Goal: Information Seeking & Learning: Learn about a topic

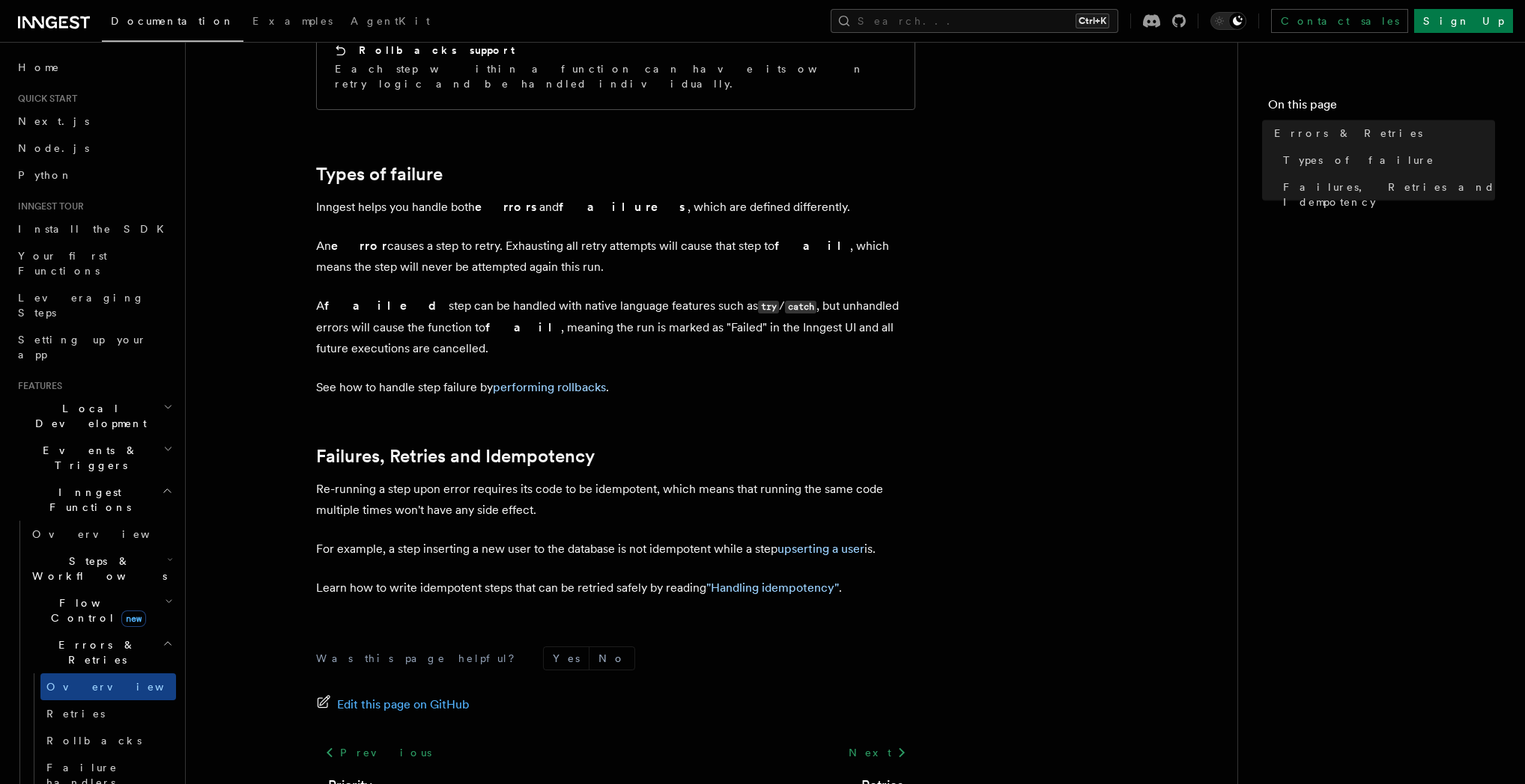
scroll to position [502, 0]
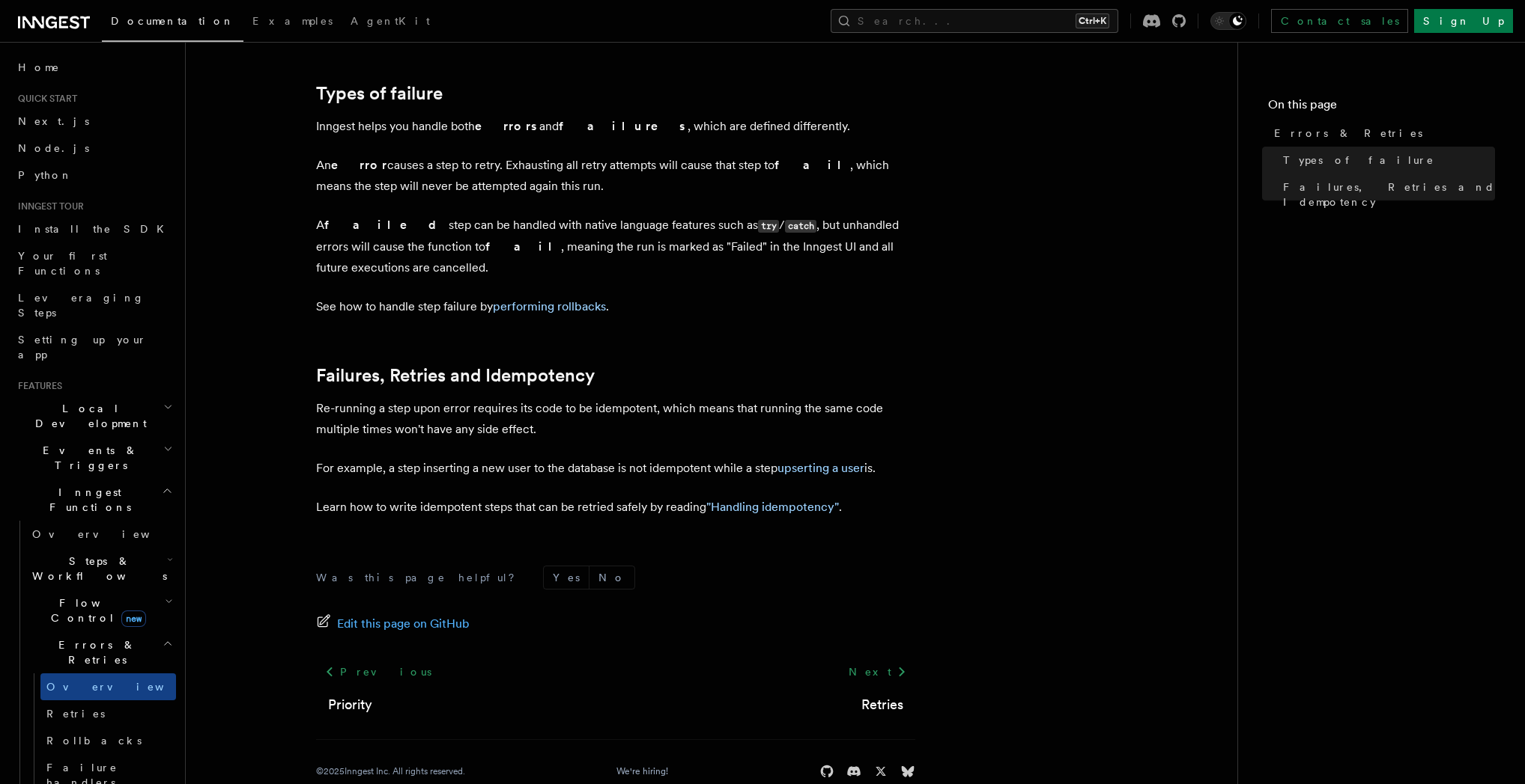
click at [1278, 200] on nav "On this page Errors & Retries Types of failure Failures, Retries and Idempotency" at bounding box center [1381, 413] width 287 height 743
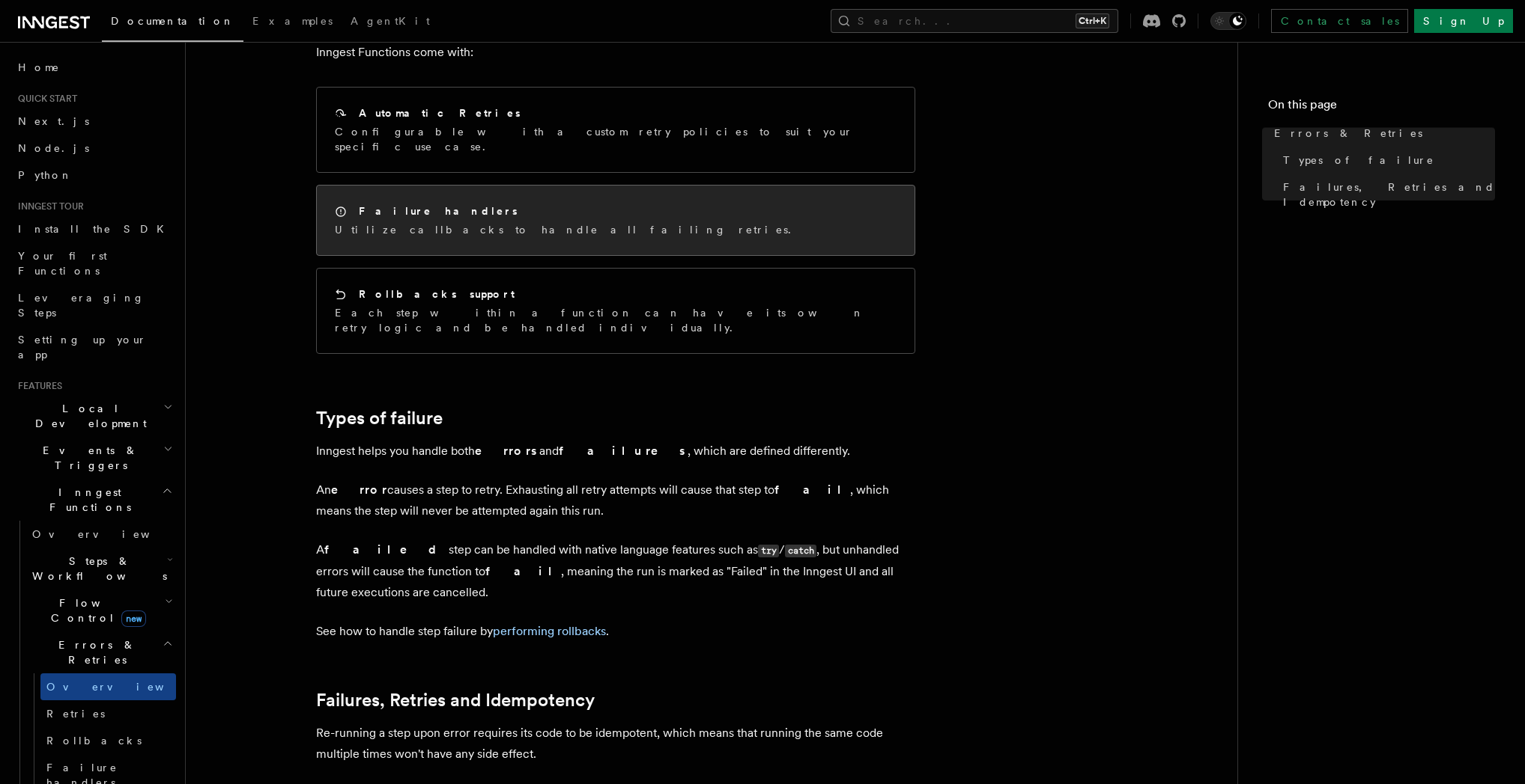
scroll to position [70, 0]
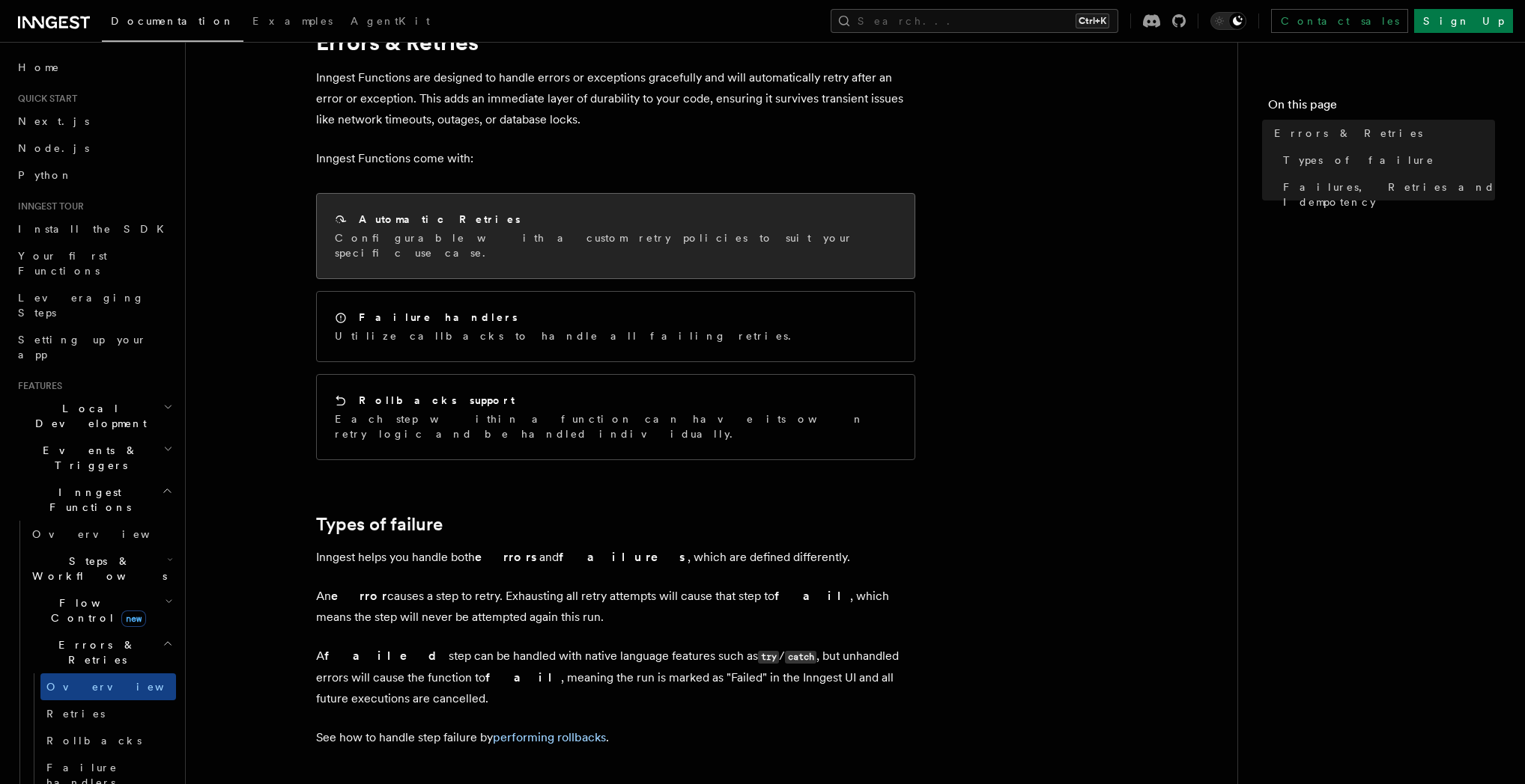
click at [624, 244] on p "Configurable with a custom retry policies to suit your specific use case." at bounding box center [615, 245] width 562 height 30
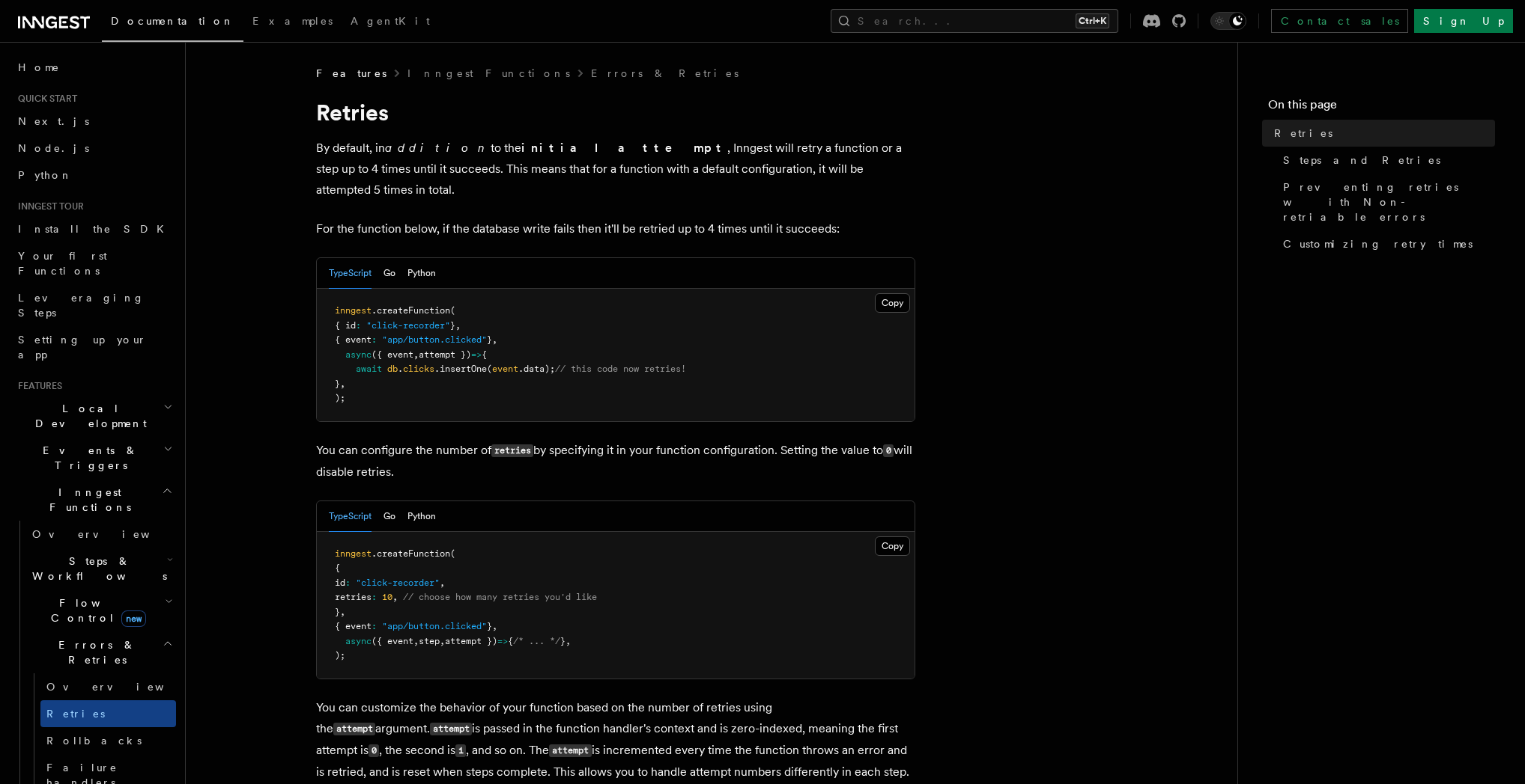
click at [147, 479] on h2 "Inngest Functions" at bounding box center [94, 500] width 164 height 42
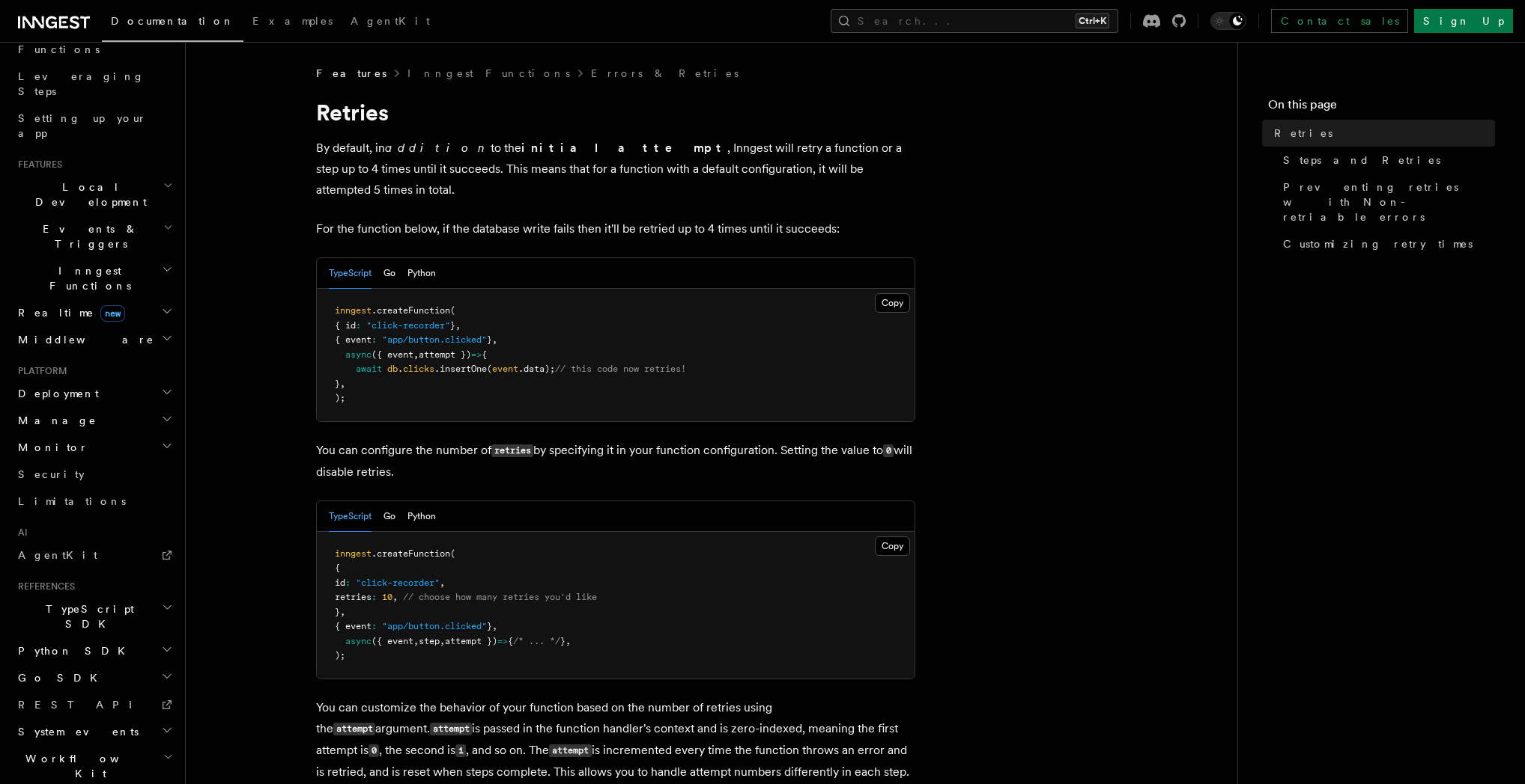
scroll to position [224, 0]
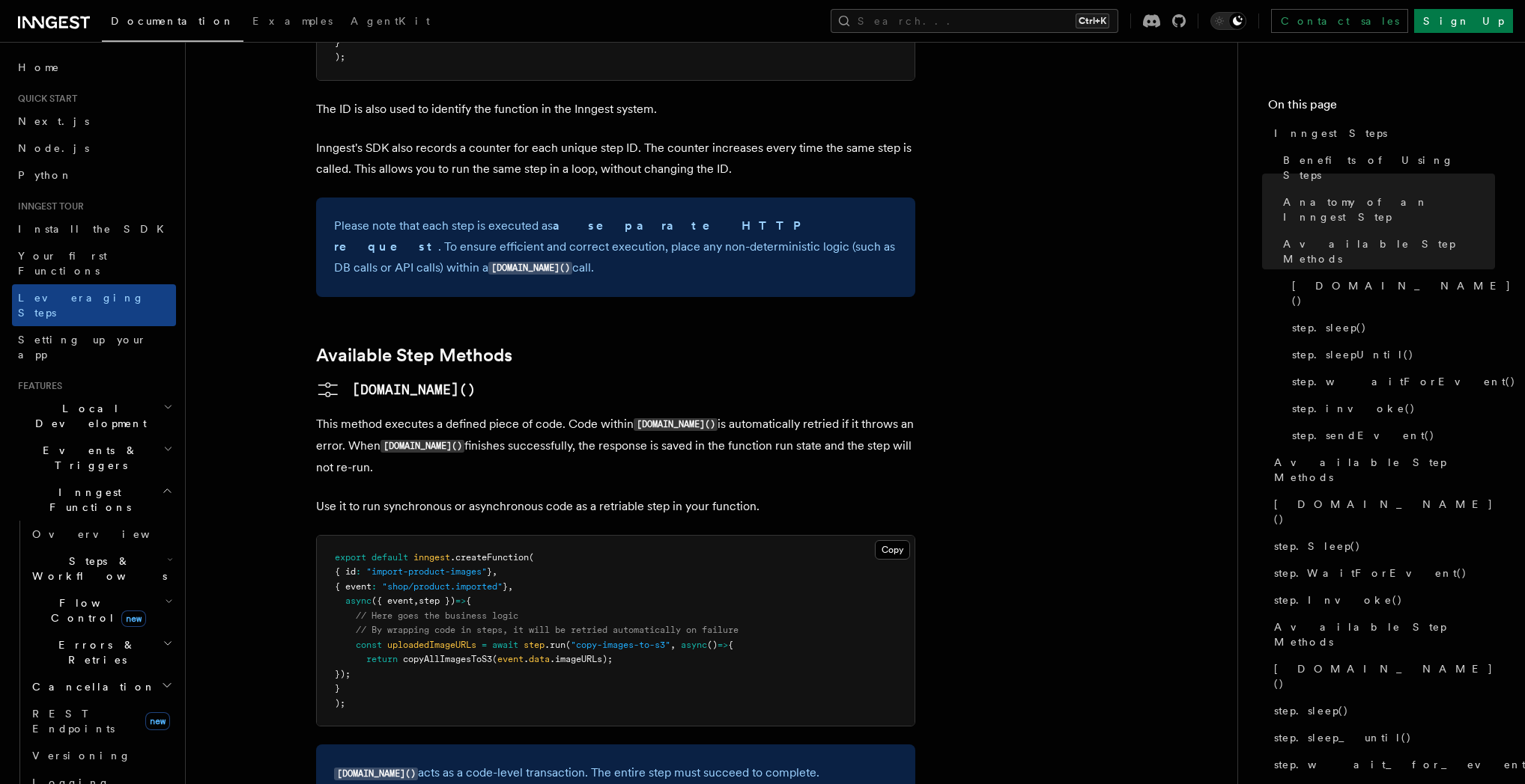
scroll to position [1006, 0]
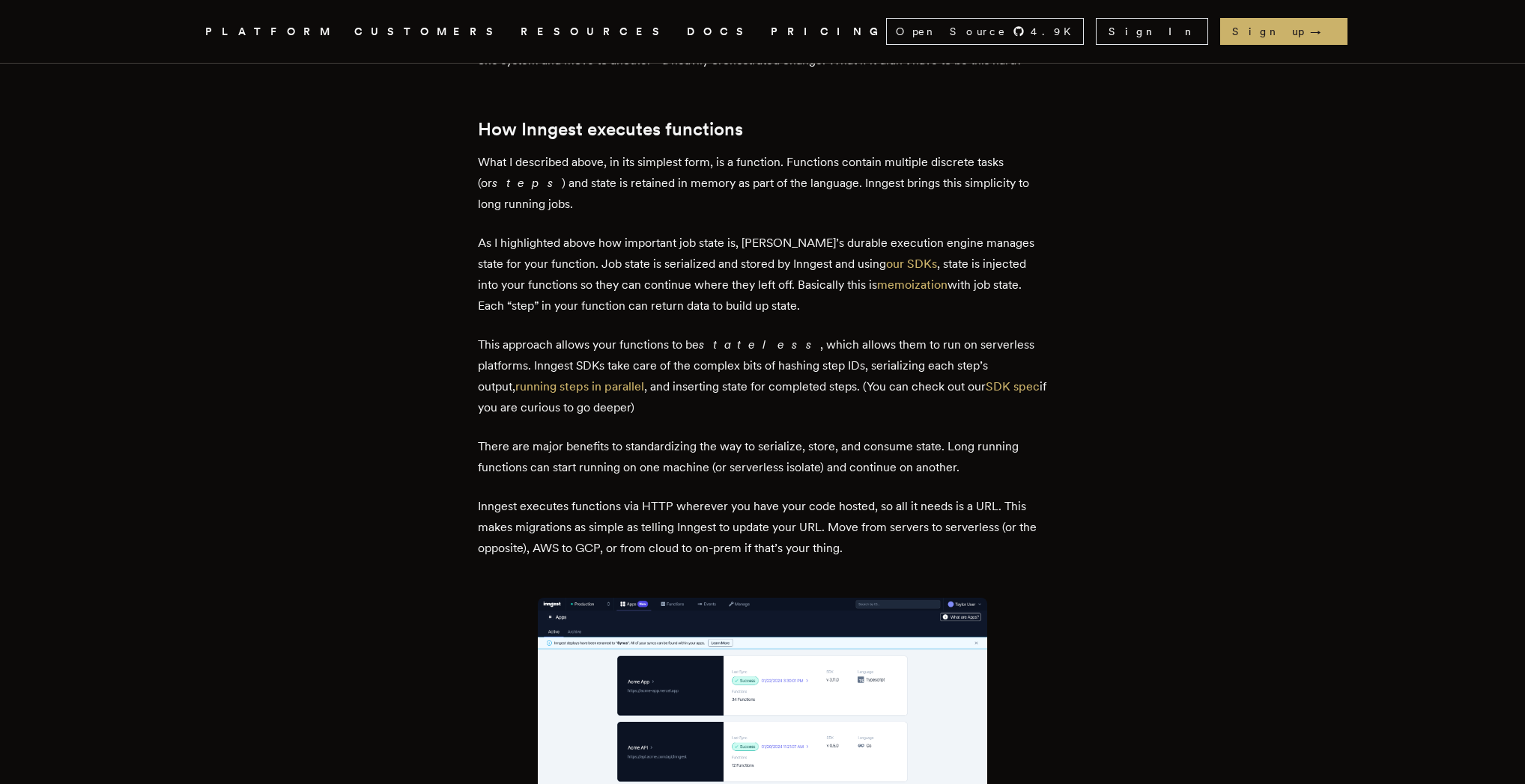
scroll to position [1796, 0]
